Goal: Use online tool/utility

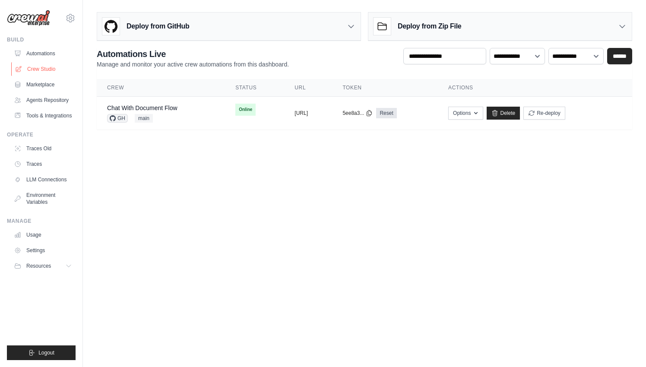
click at [56, 70] on link "Crew Studio" at bounding box center [43, 69] width 65 height 14
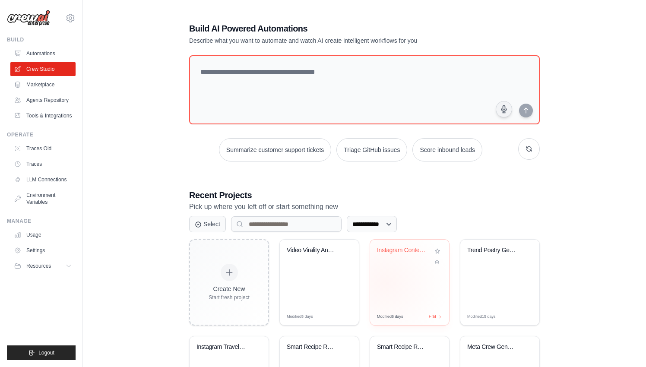
click at [385, 283] on div "Instagram Content Strategy Generato..." at bounding box center [409, 274] width 79 height 68
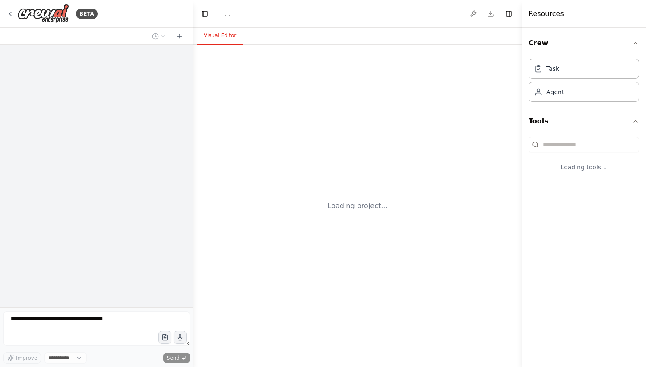
select select "****"
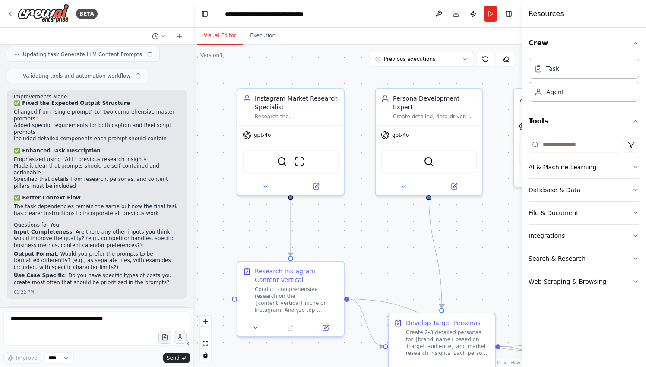
scroll to position [1302, 0]
